Goal: Information Seeking & Learning: Check status

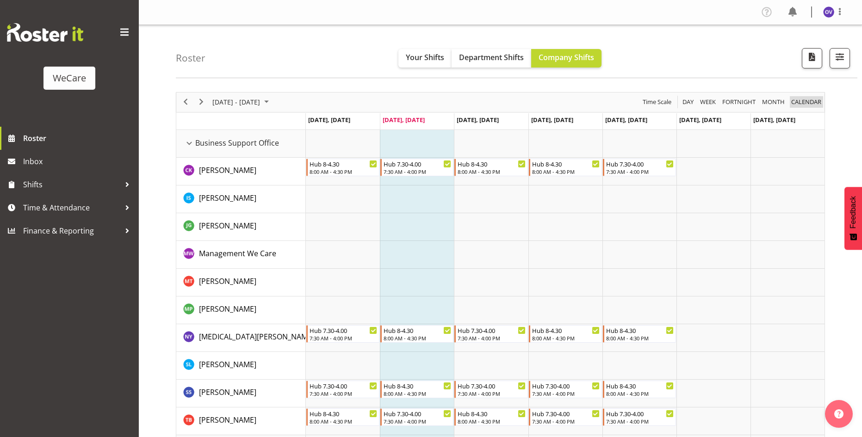
click at [802, 104] on span "calendar" at bounding box center [806, 102] width 32 height 12
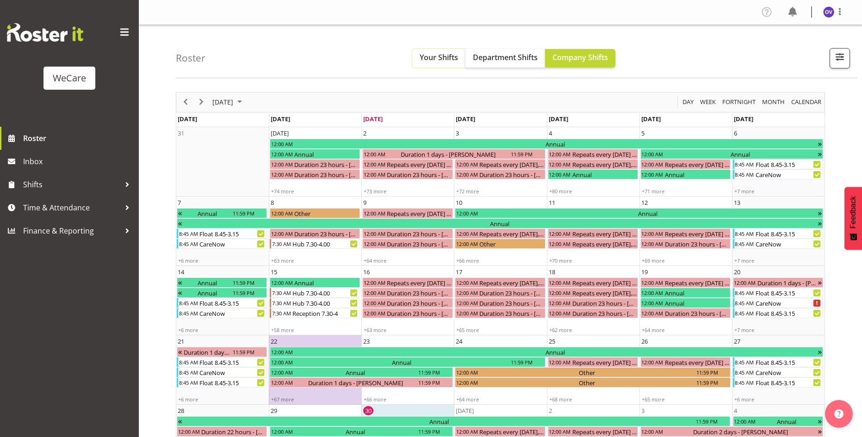
click at [443, 58] on span "Your Shifts" at bounding box center [439, 57] width 38 height 10
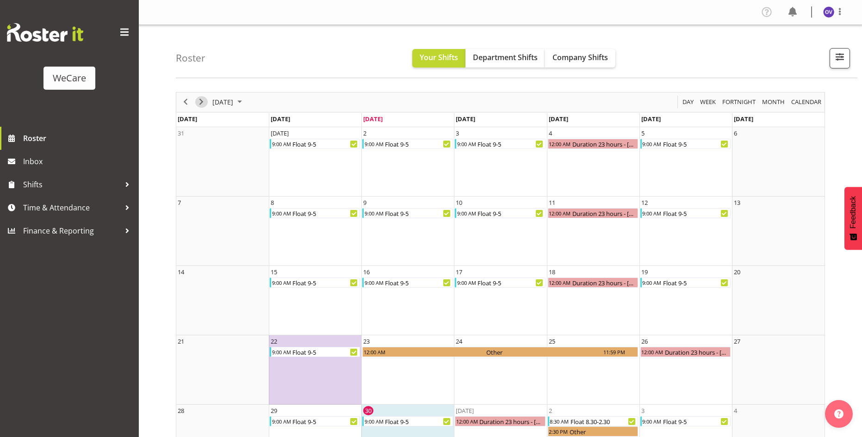
click at [202, 101] on span "Next" at bounding box center [201, 102] width 11 height 12
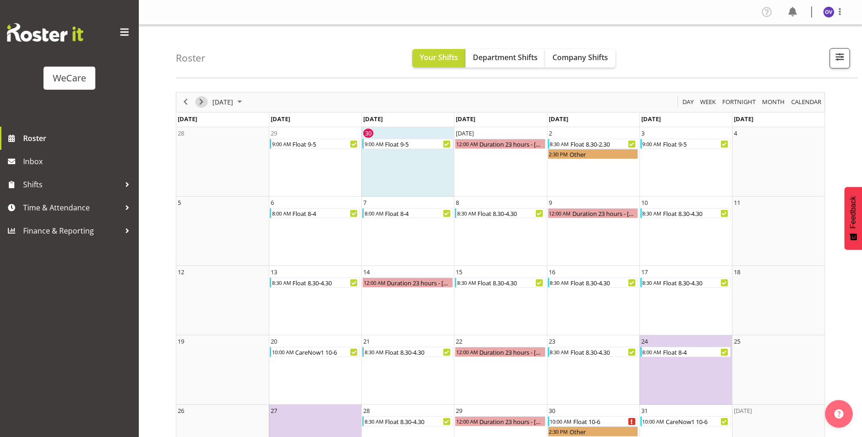
click at [203, 104] on span "Next" at bounding box center [201, 102] width 11 height 12
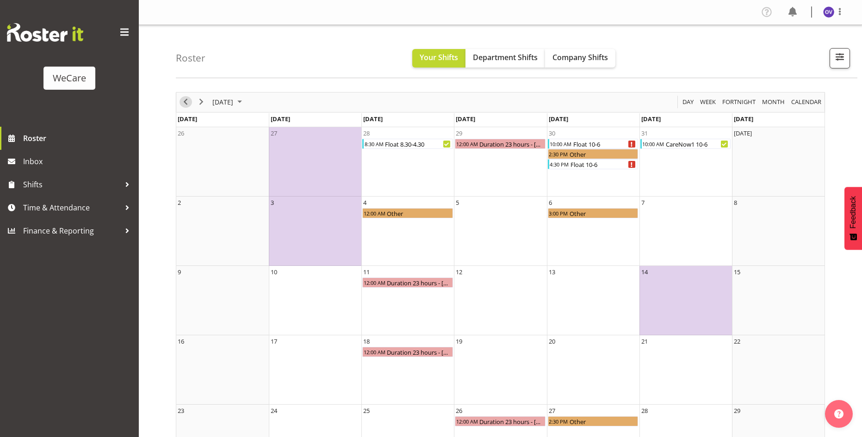
click at [184, 106] on span "Previous" at bounding box center [185, 102] width 11 height 12
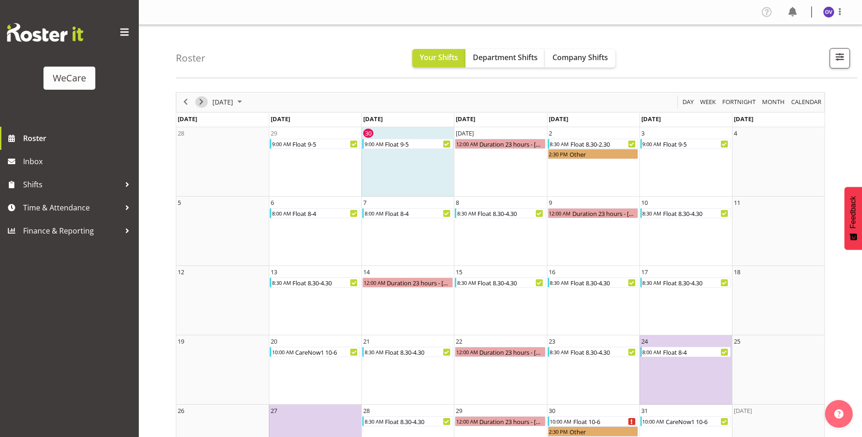
click at [196, 100] on span "Next" at bounding box center [201, 102] width 11 height 12
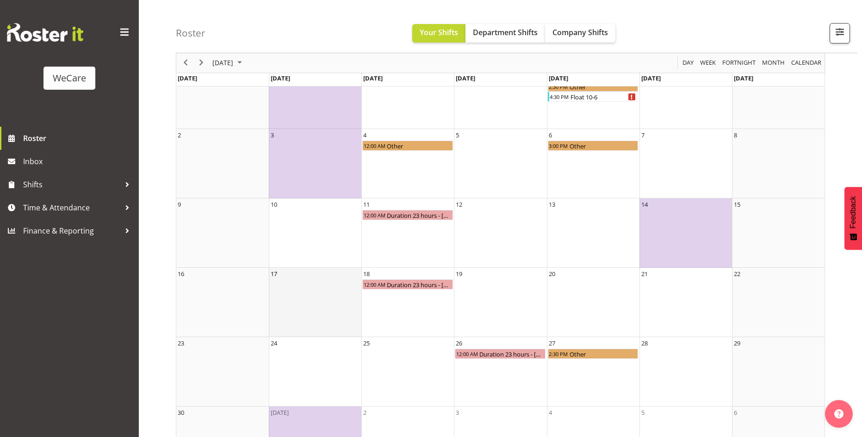
scroll to position [21, 0]
